Goal: Information Seeking & Learning: Learn about a topic

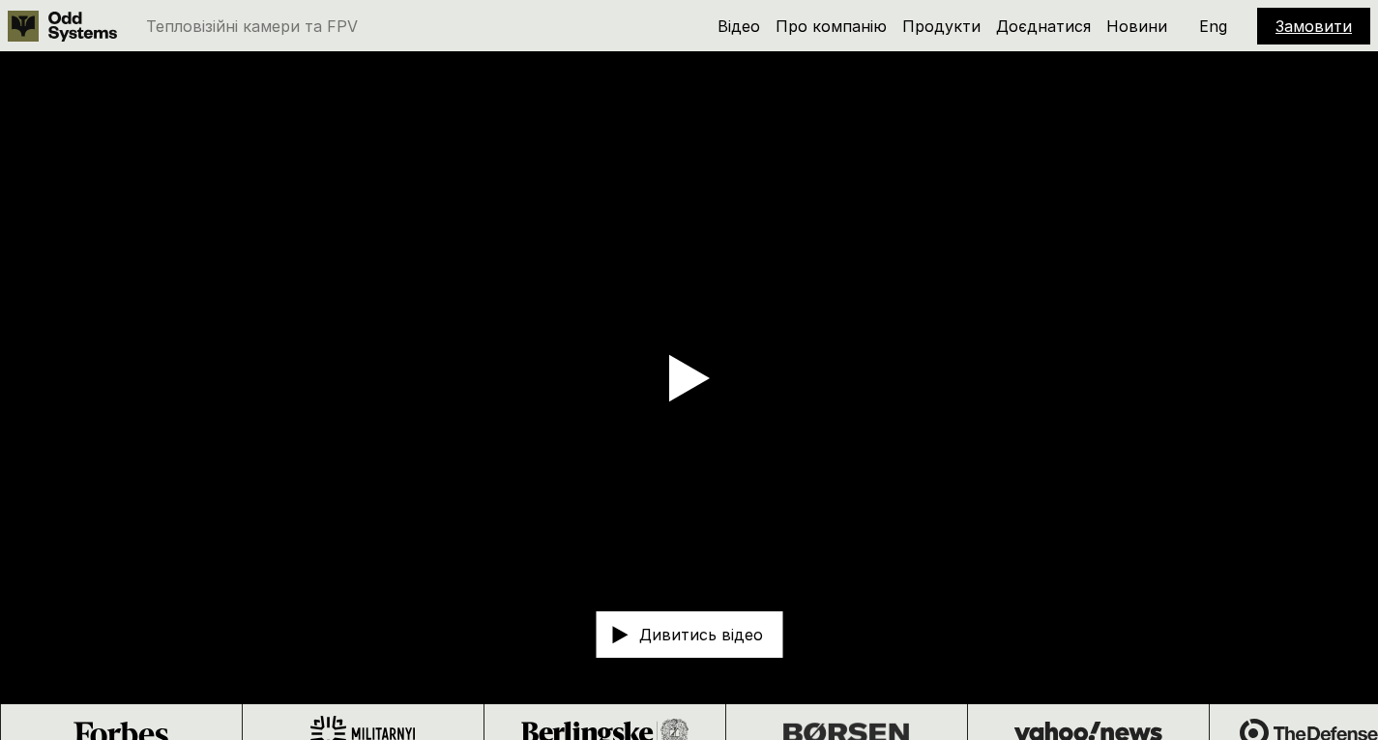
drag, startPoint x: 0, startPoint y: 0, endPoint x: 1214, endPoint y: 18, distance: 1214.3
click at [1214, 18] on p "Eng" at bounding box center [1213, 25] width 28 height 15
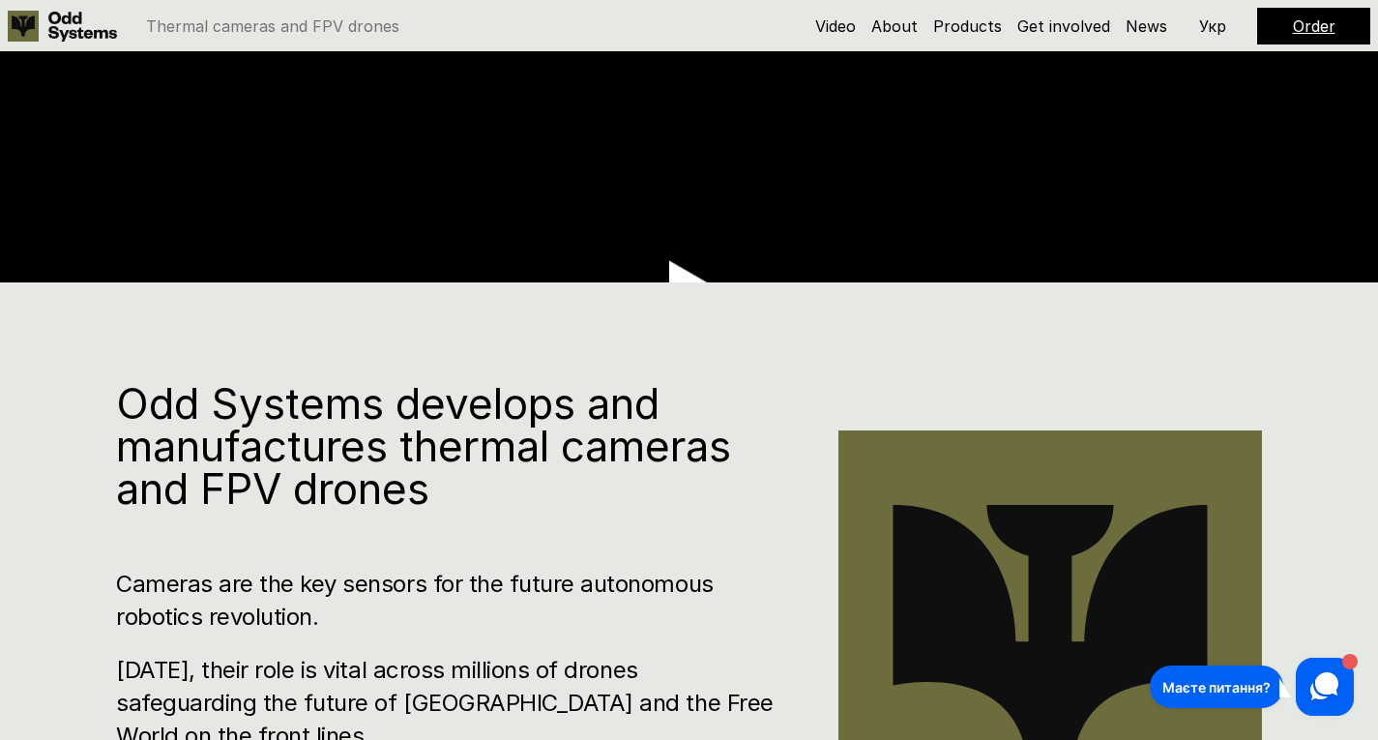
scroll to position [483, 0]
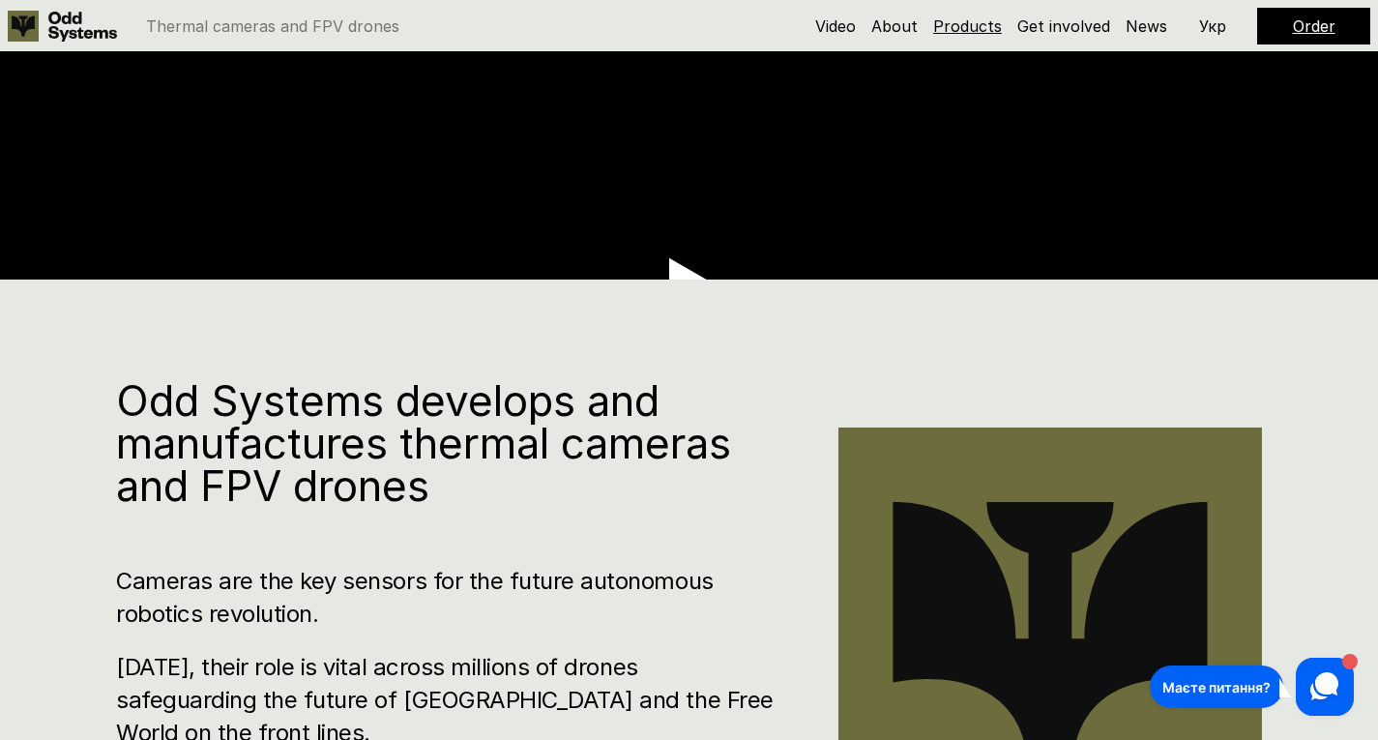
click at [991, 31] on link "Products" at bounding box center [967, 25] width 69 height 19
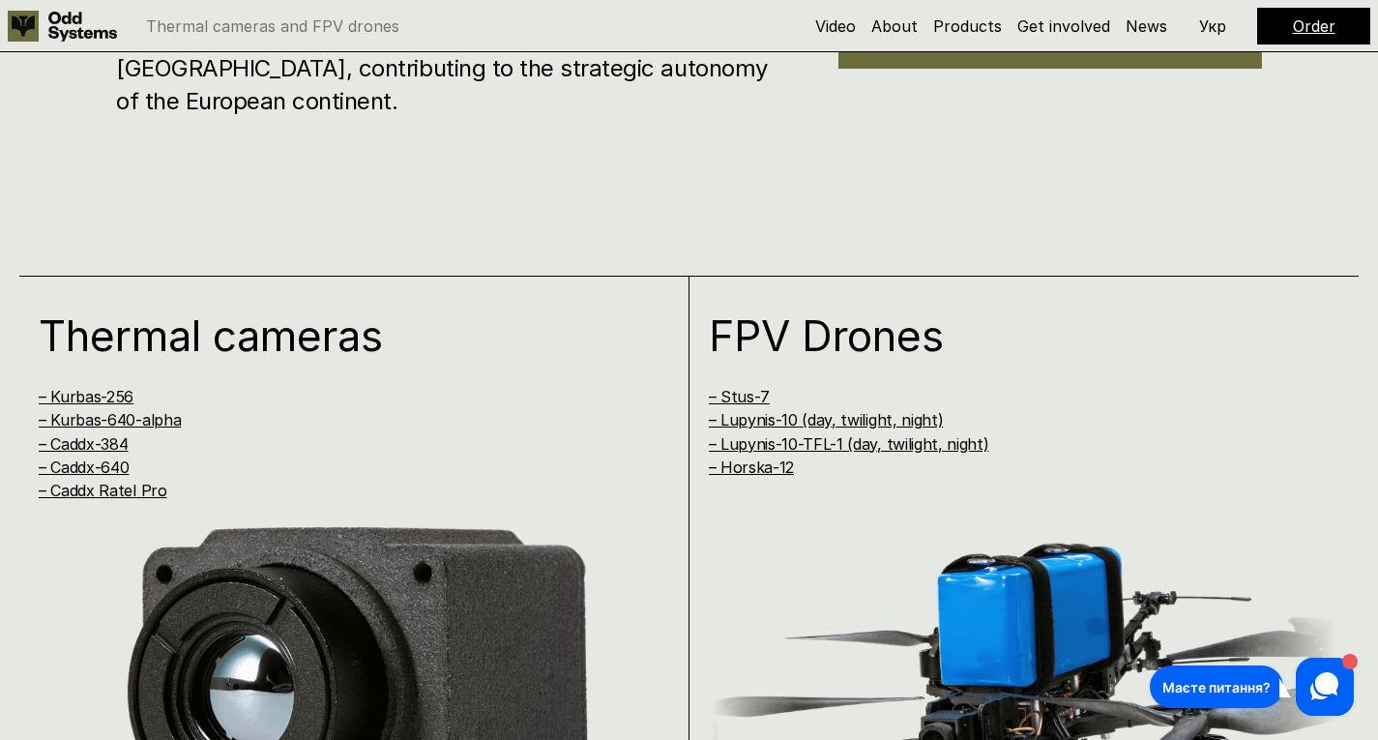
scroll to position [1502, 0]
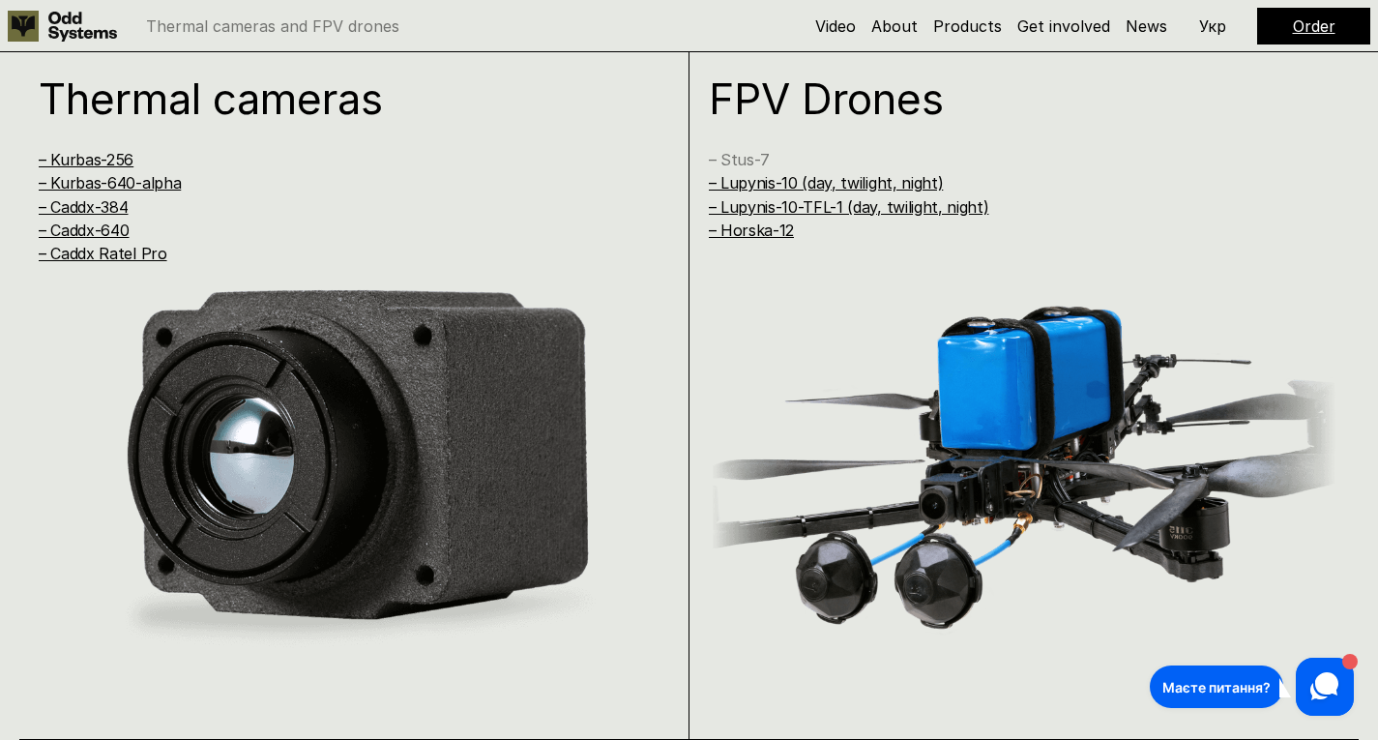
click at [745, 149] on h4 "– Stus-7" at bounding box center [1005, 159] width 593 height 21
click at [846, 201] on link "– Lupynis-10-TFL-1 (day, twilight, night)" at bounding box center [849, 206] width 280 height 19
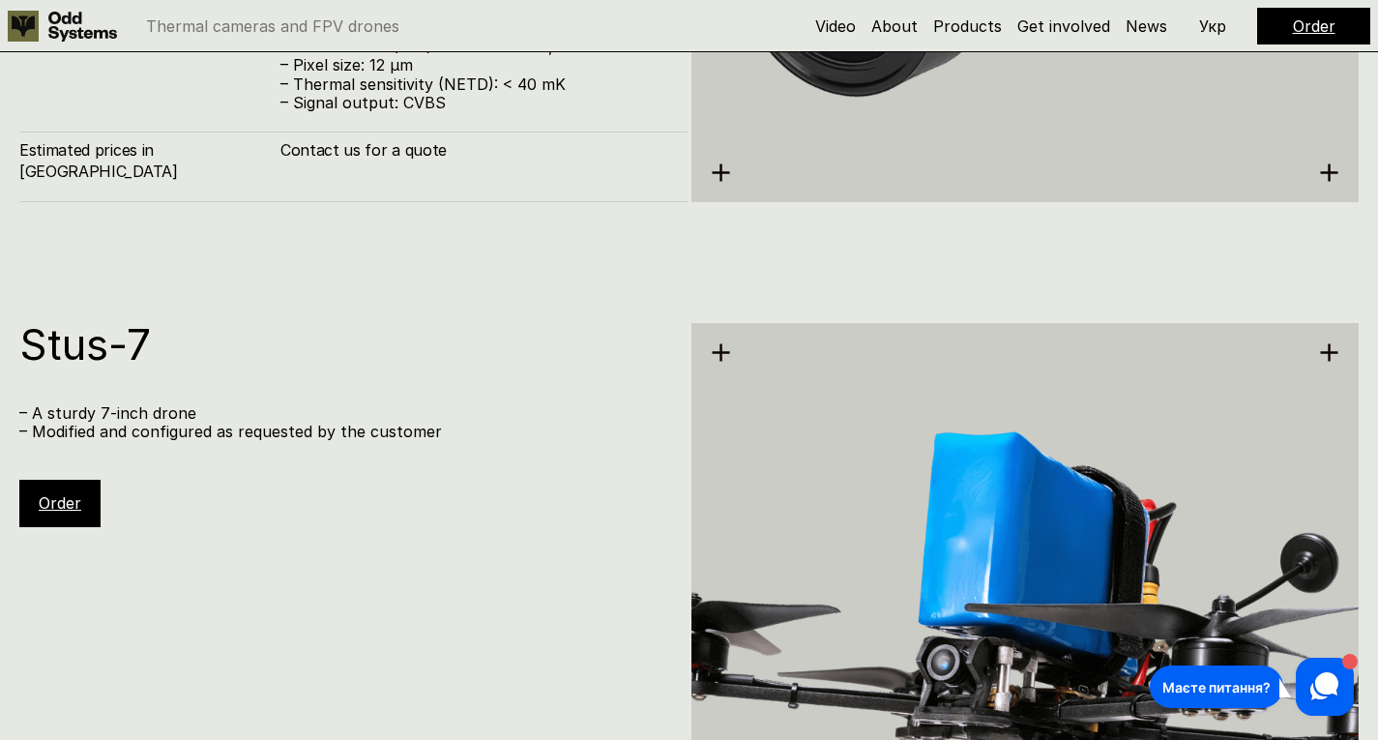
scroll to position [5678, 0]
click at [106, 353] on h1 "Stus-7" at bounding box center [343, 345] width 649 height 43
click at [108, 358] on h1 "Stus-7" at bounding box center [343, 345] width 649 height 43
drag, startPoint x: 103, startPoint y: 353, endPoint x: 615, endPoint y: 385, distance: 512.4
click at [103, 353] on h1 "Stus-7" at bounding box center [343, 345] width 649 height 43
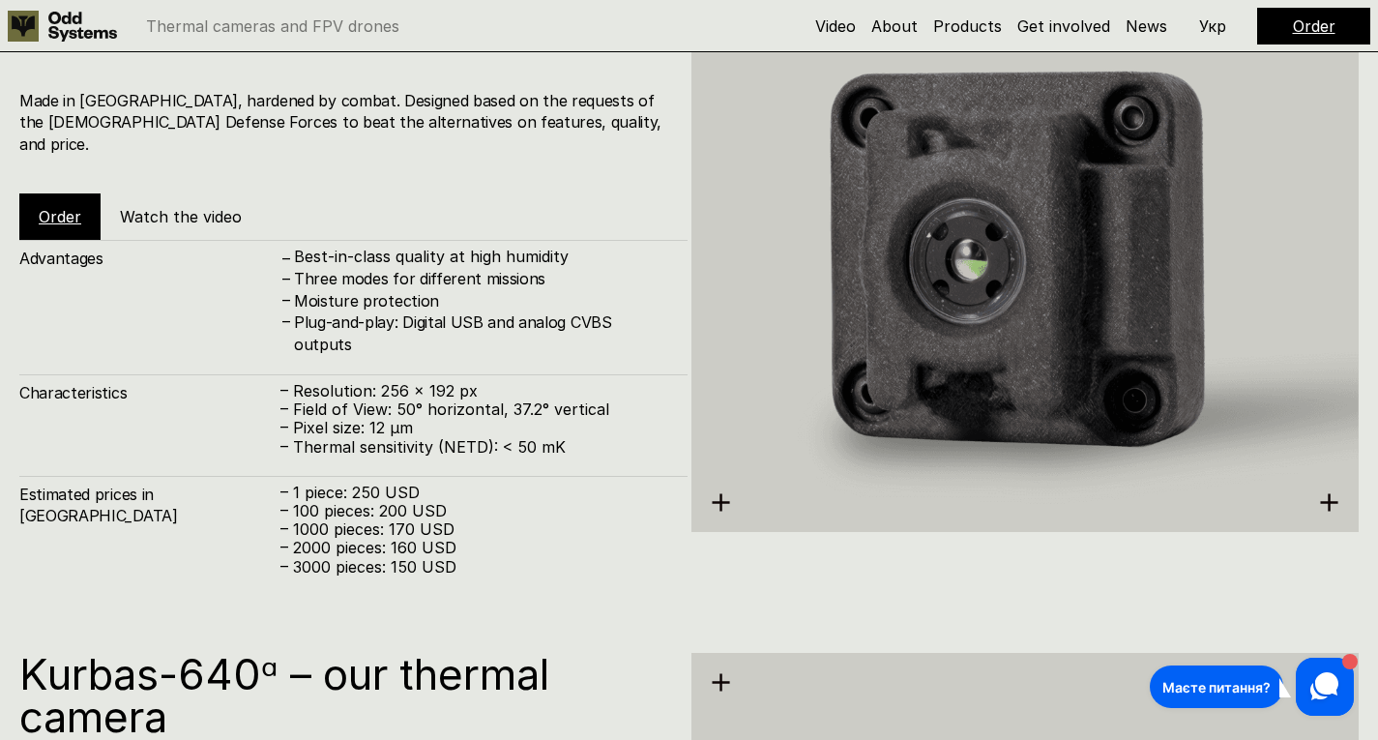
scroll to position [1425, 0]
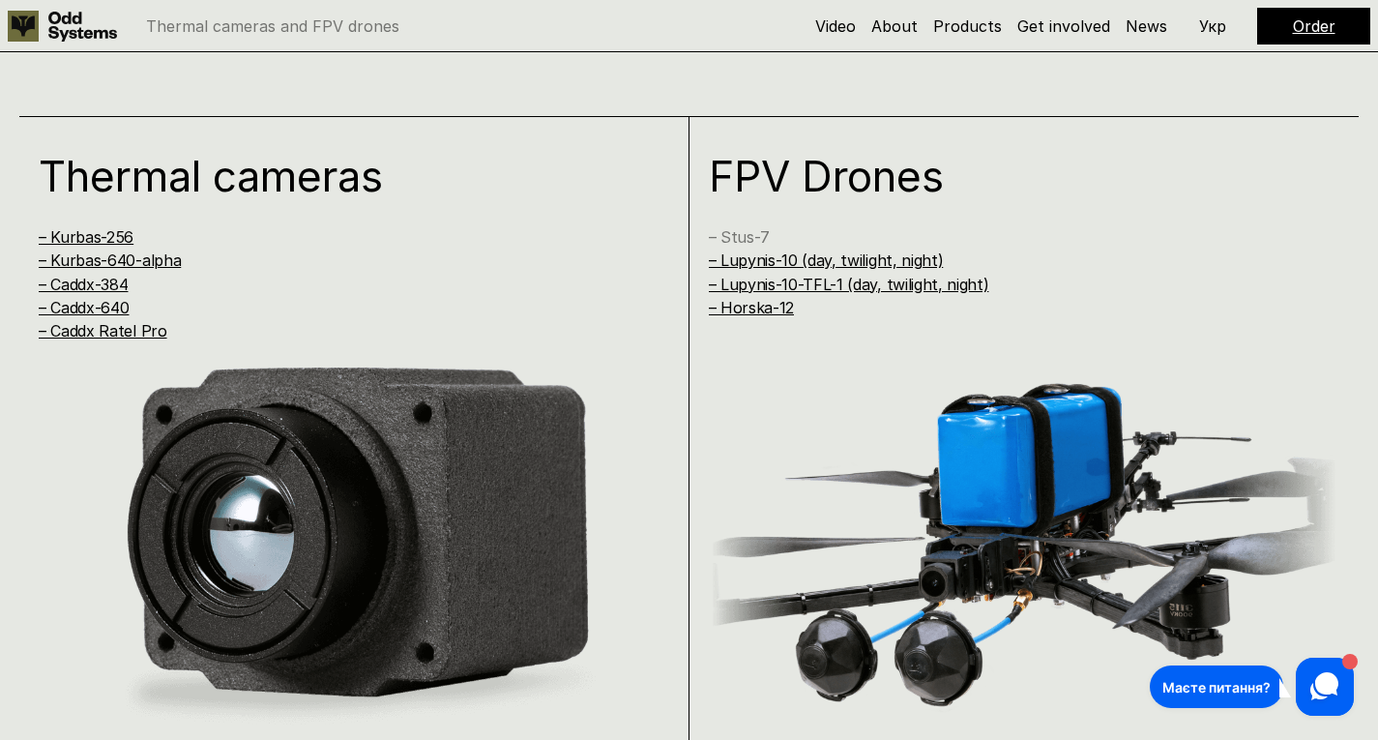
click at [741, 229] on link "– Stus-7" at bounding box center [739, 236] width 61 height 19
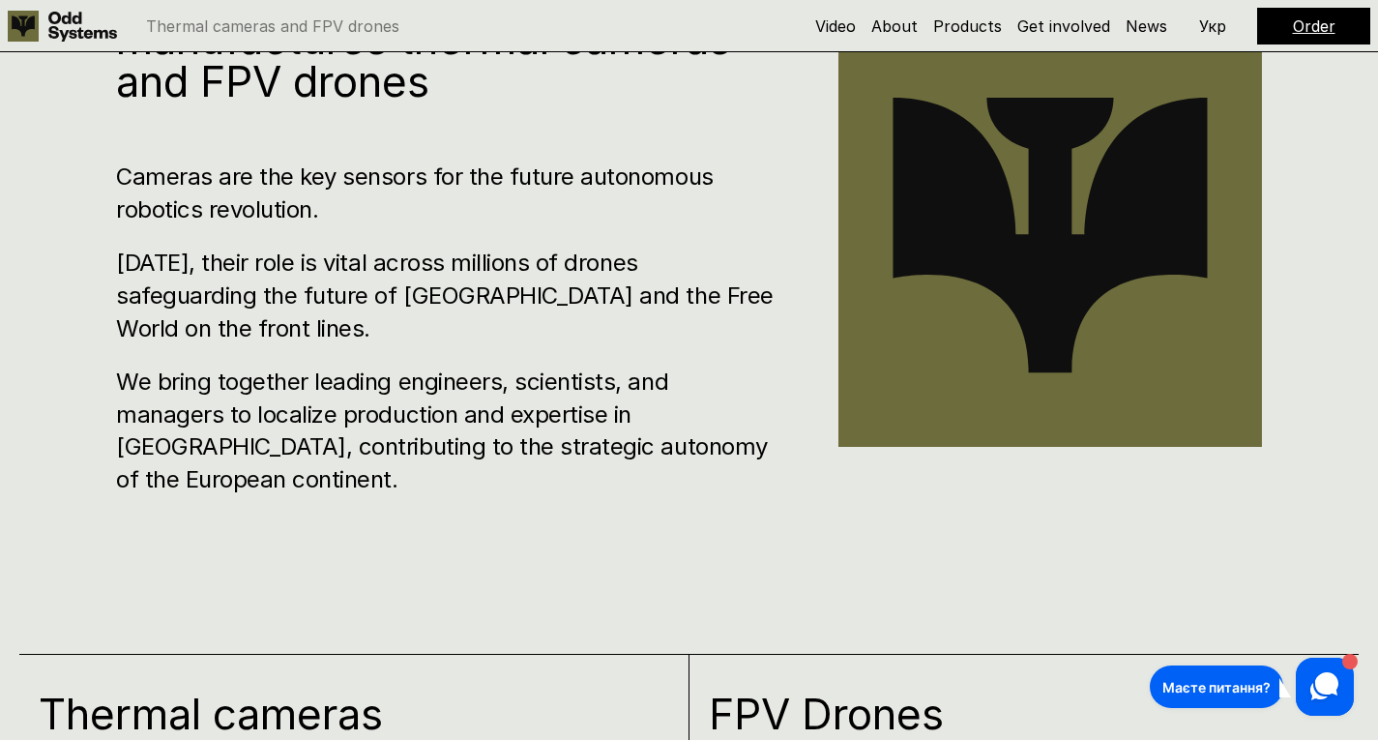
scroll to position [1493, 0]
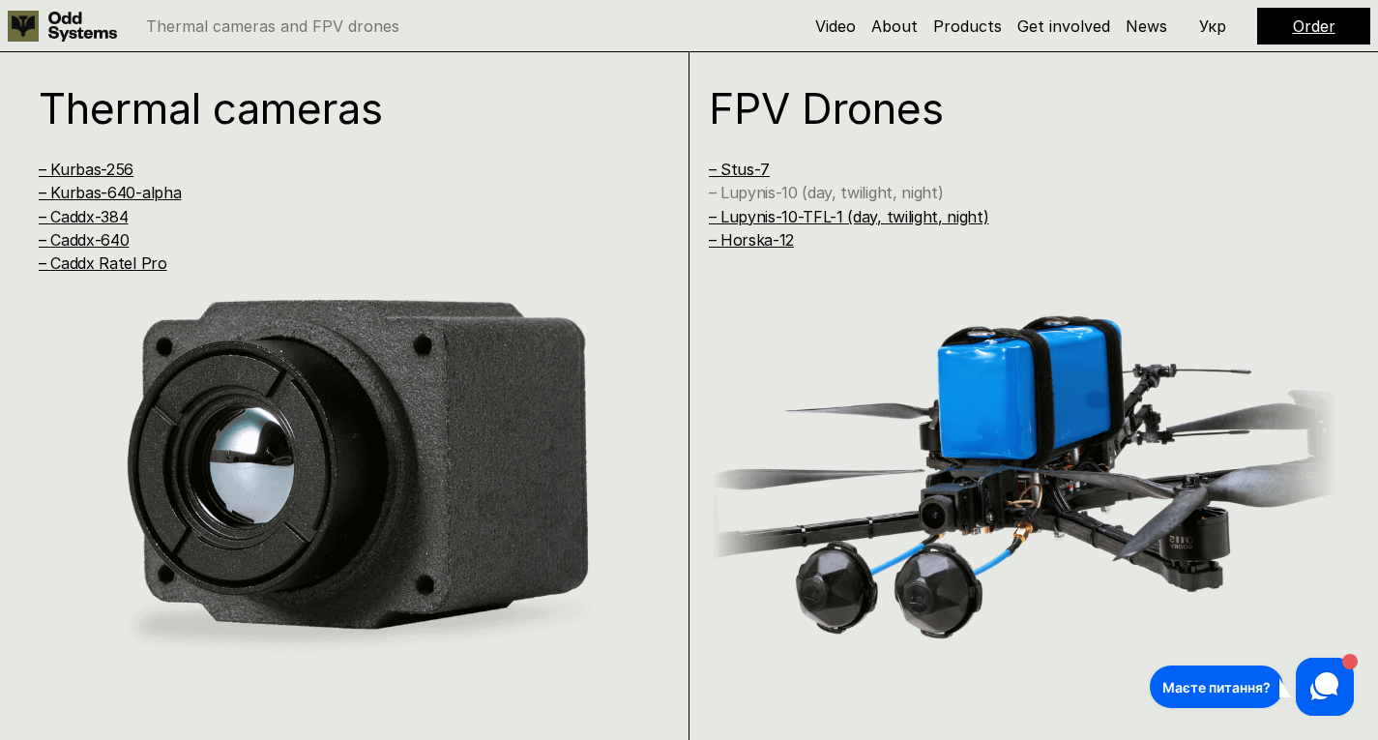
click at [834, 192] on link "– Lupynis-10 (day, twilight, night)" at bounding box center [826, 192] width 235 height 19
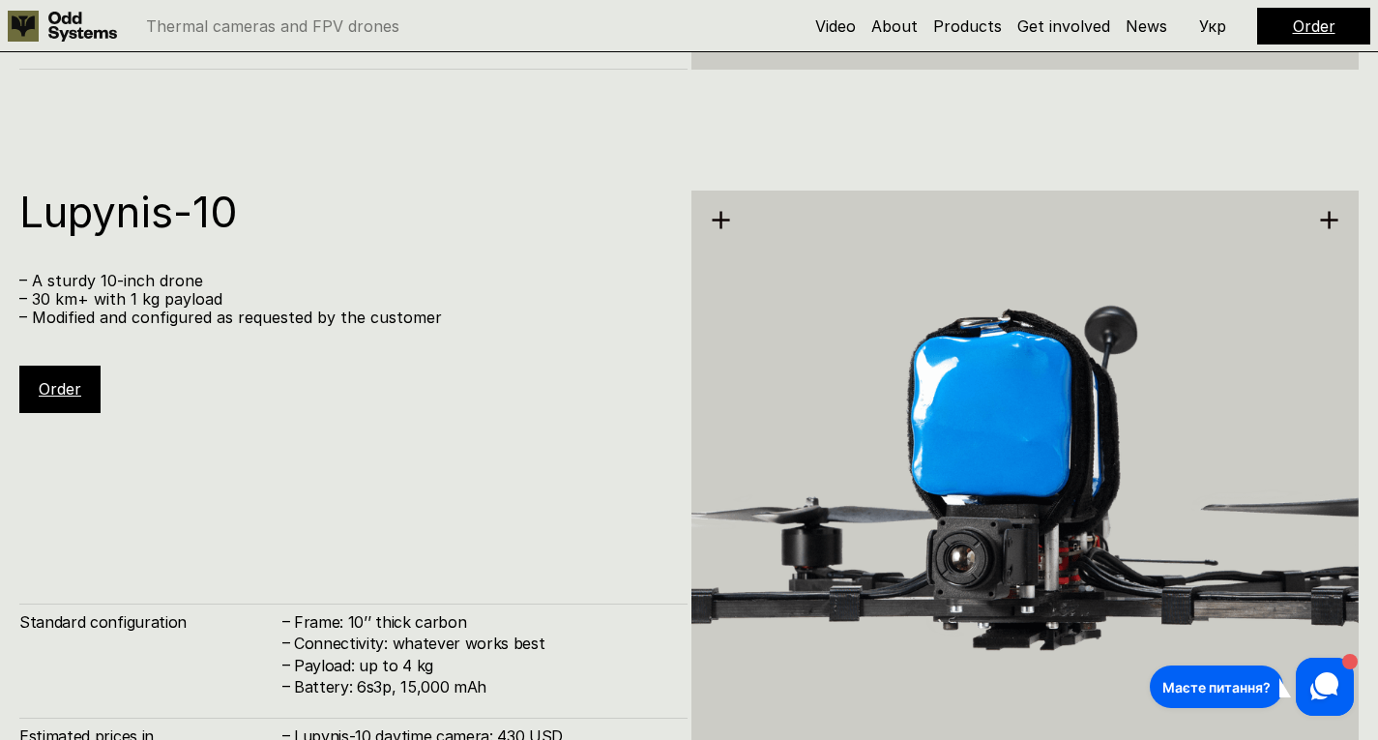
scroll to position [6679, 0]
